Goal: Transaction & Acquisition: Purchase product/service

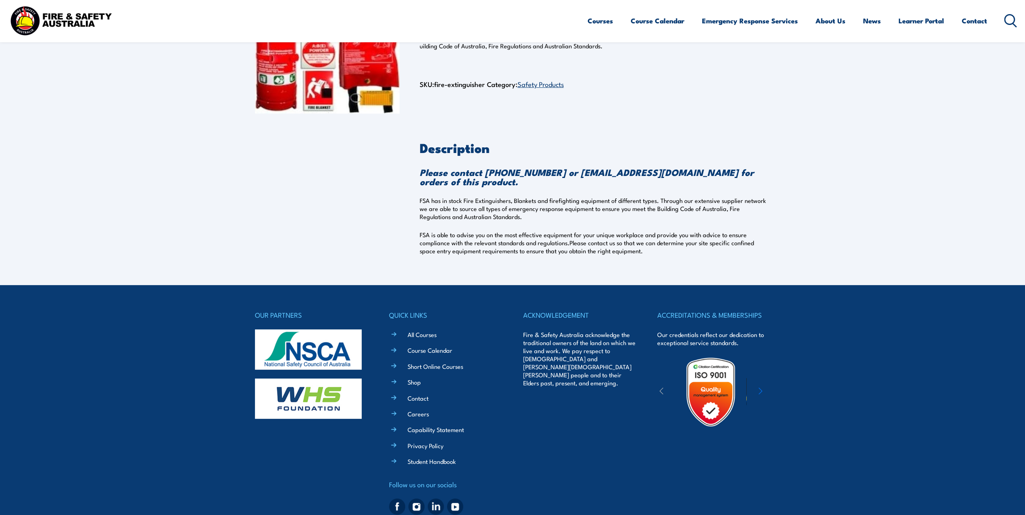
scroll to position [140, 0]
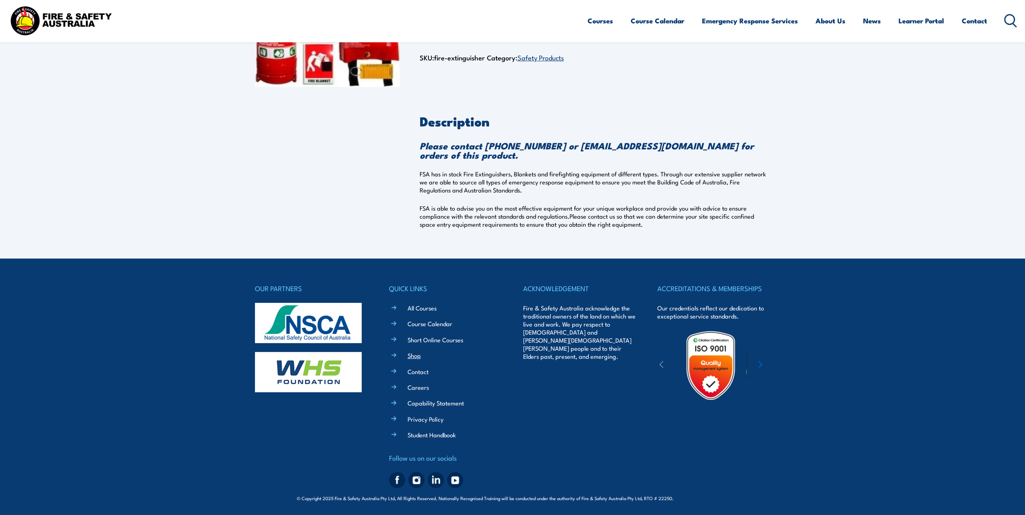
click at [415, 358] on link "Shop" at bounding box center [413, 355] width 13 height 8
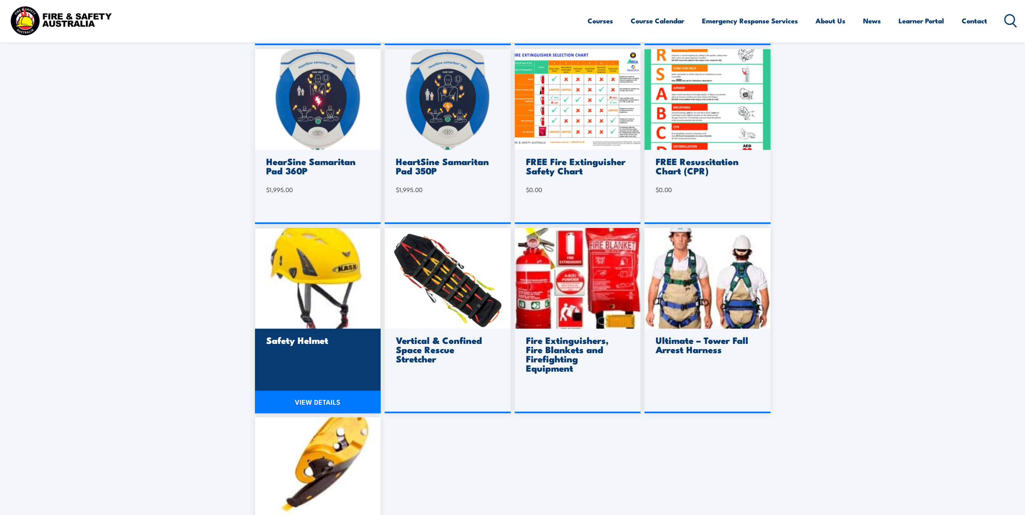
scroll to position [403, 0]
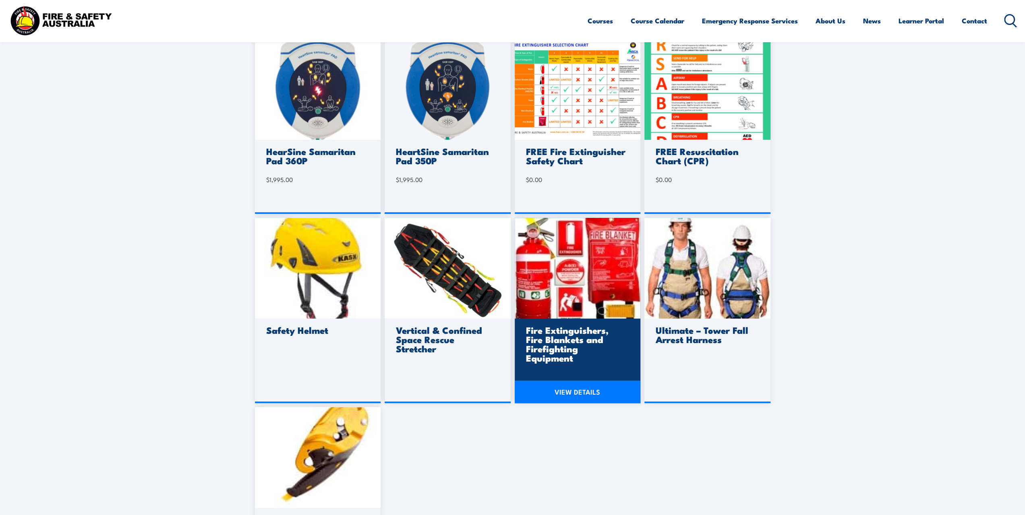
click at [554, 274] on img at bounding box center [578, 268] width 126 height 101
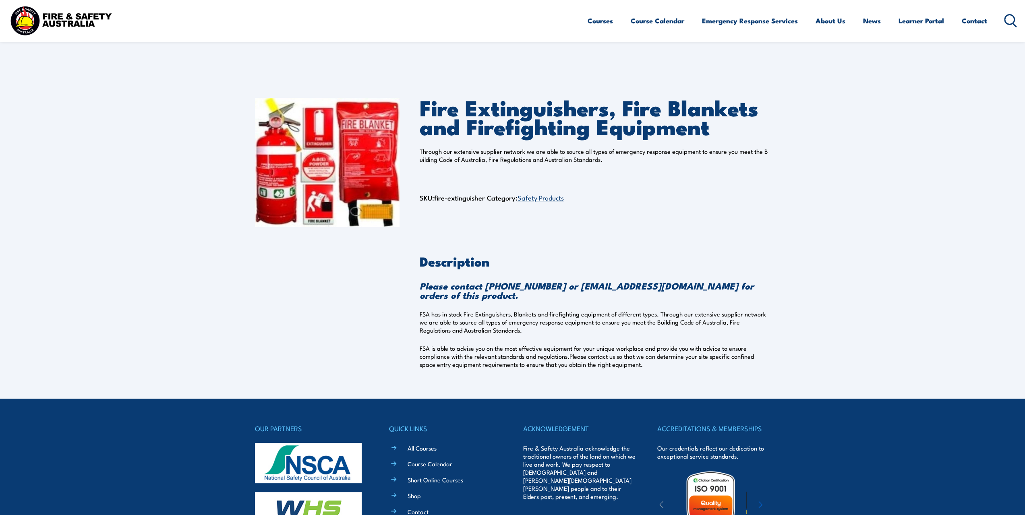
scroll to position [140, 0]
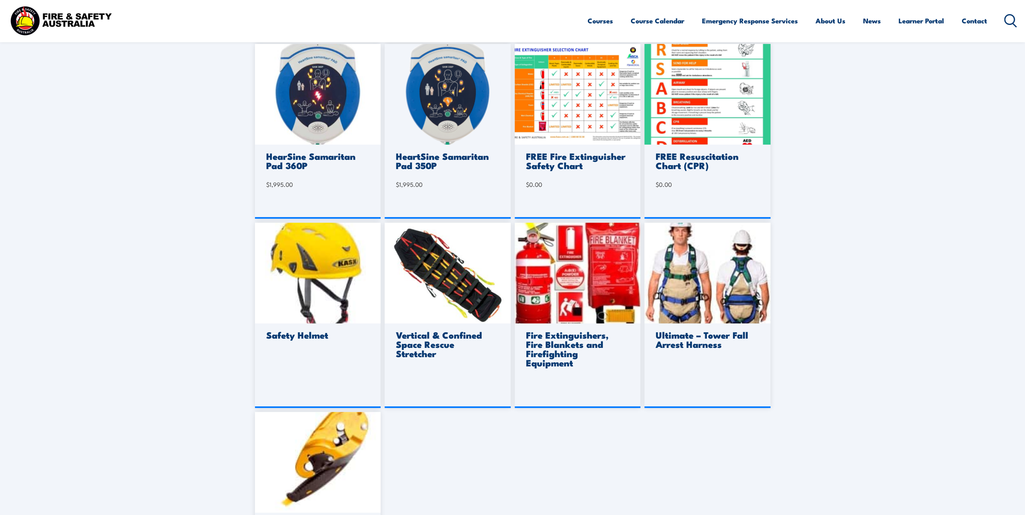
scroll to position [403, 0]
